Goal: Complete application form: Complete application form

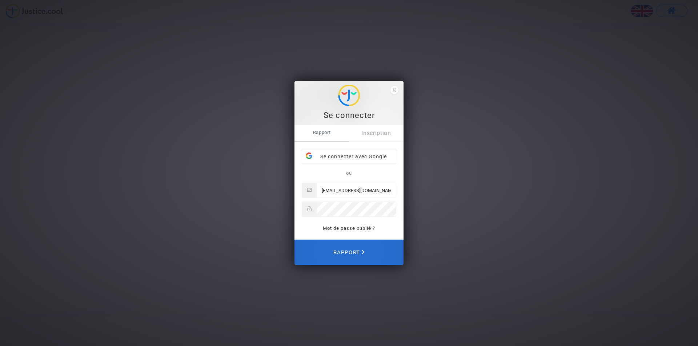
click at [348, 250] on font "Rapport" at bounding box center [346, 253] width 26 height 6
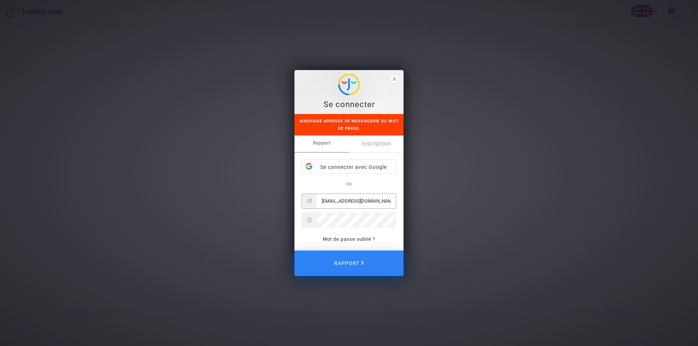
click at [379, 202] on input "[EMAIL_ADDRESS][DOMAIN_NAME]" at bounding box center [355, 201] width 79 height 15
drag, startPoint x: 380, startPoint y: 203, endPoint x: 295, endPoint y: 180, distance: 88.1
click at [295, 194] on div "Rapport Inscription Se connecter avec Google ou can.aynur2@gmail.com Mot de pas…" at bounding box center [348, 193] width 109 height 115
type input "[EMAIL_ADDRESS][DOMAIN_NAME]"
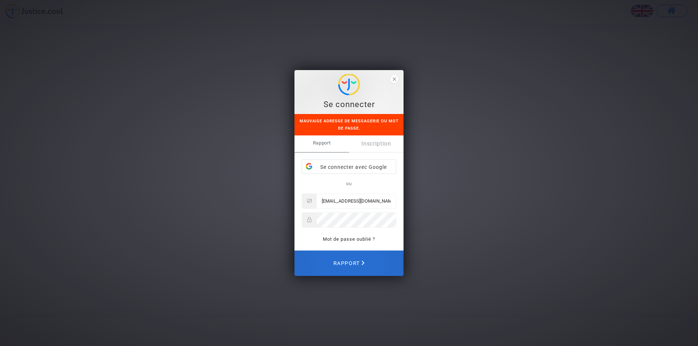
click at [344, 261] on font "Rapport" at bounding box center [346, 264] width 26 height 6
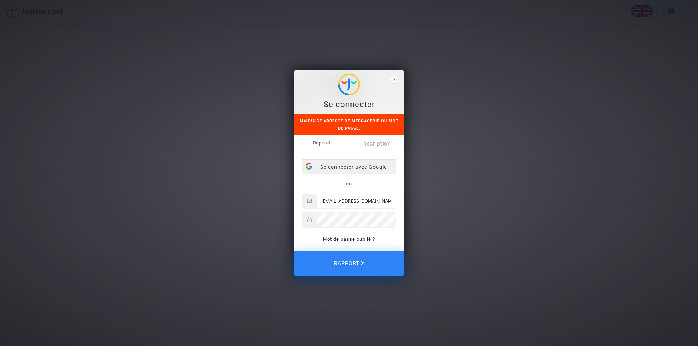
click at [351, 169] on font "Se connecter avec Google" at bounding box center [353, 167] width 66 height 6
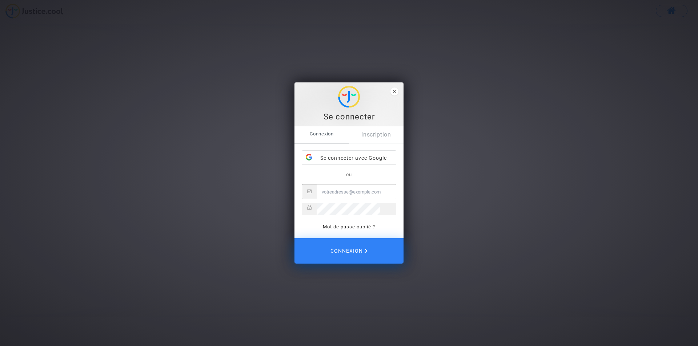
click at [348, 191] on input "Email" at bounding box center [355, 192] width 79 height 15
type input "[EMAIL_ADDRESS][DOMAIN_NAME]"
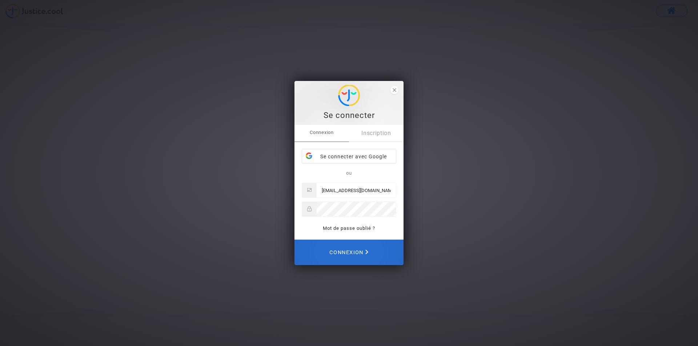
click at [352, 252] on span "Connexion" at bounding box center [348, 253] width 39 height 16
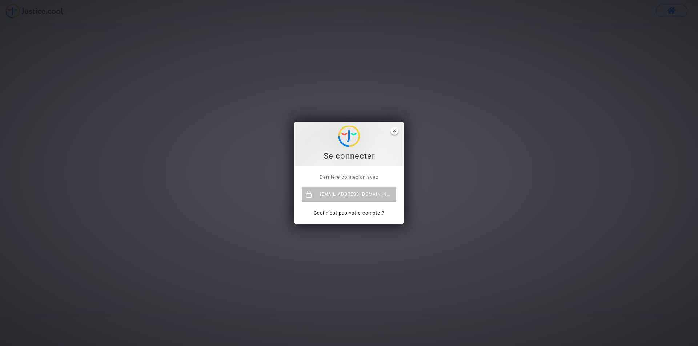
click at [397, 130] on span "close" at bounding box center [394, 131] width 8 height 8
click at [341, 191] on div "[EMAIL_ADDRESS][DOMAIN_NAME]" at bounding box center [349, 194] width 94 height 15
click at [394, 130] on icon "close" at bounding box center [394, 131] width 4 height 4
